Goal: Check status

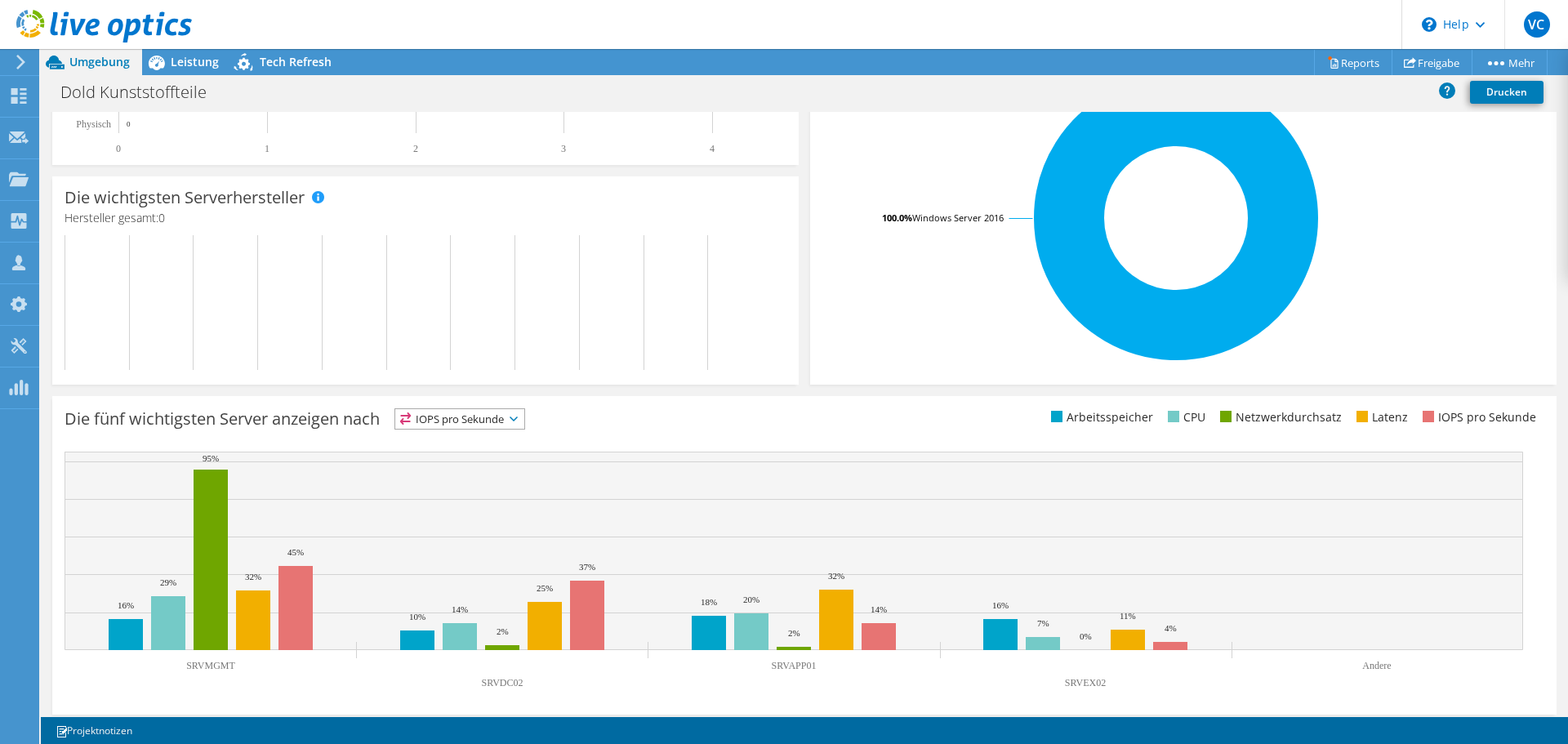
scroll to position [346, 0]
